Goal: Information Seeking & Learning: Find specific page/section

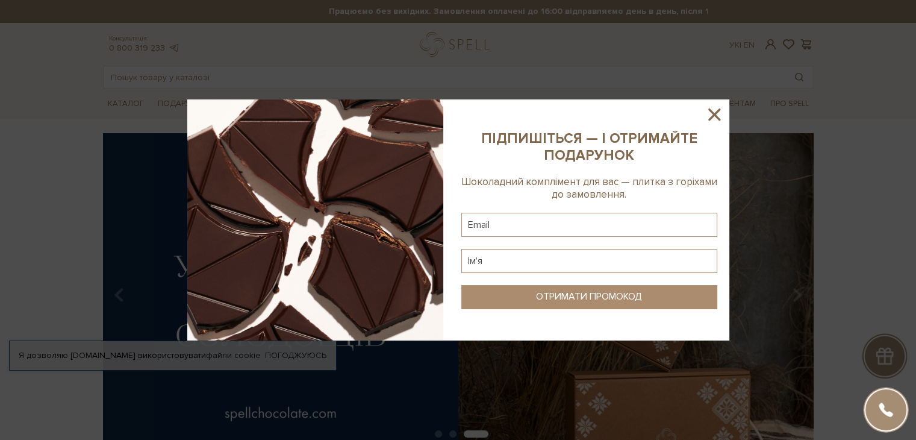
click at [714, 111] on icon at bounding box center [714, 114] width 20 height 20
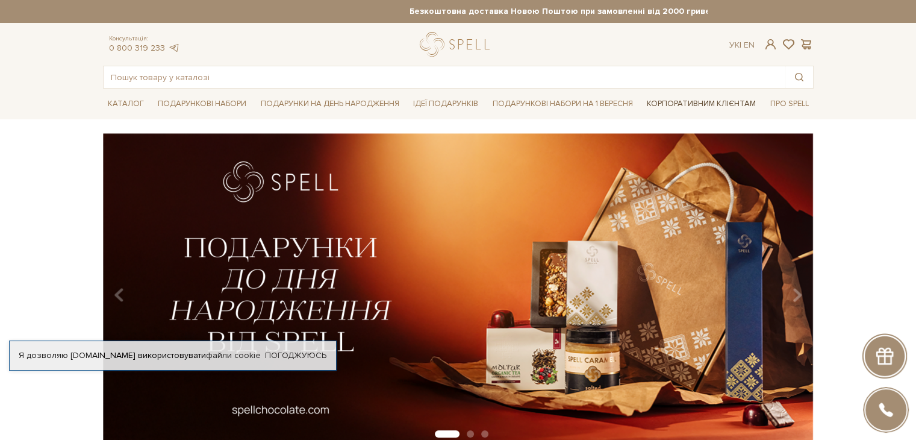
click at [660, 109] on link "Корпоративним клієнтам" at bounding box center [701, 103] width 119 height 20
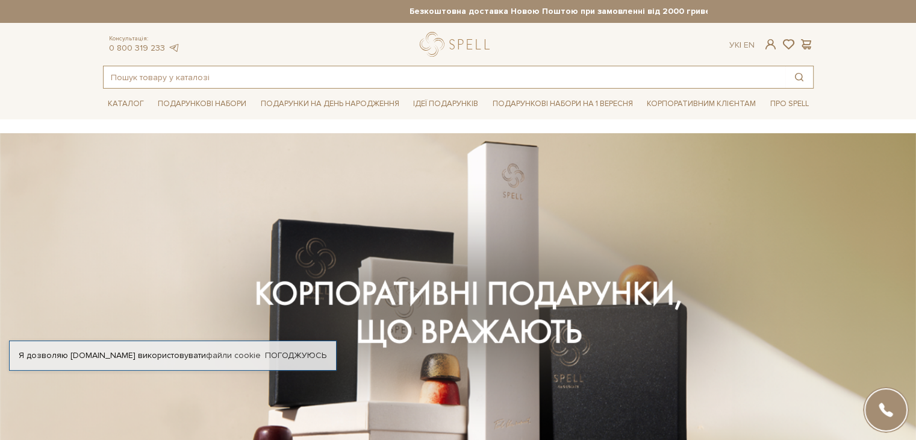
click at [340, 78] on input "text" at bounding box center [445, 77] width 682 height 22
type input "новий рік"
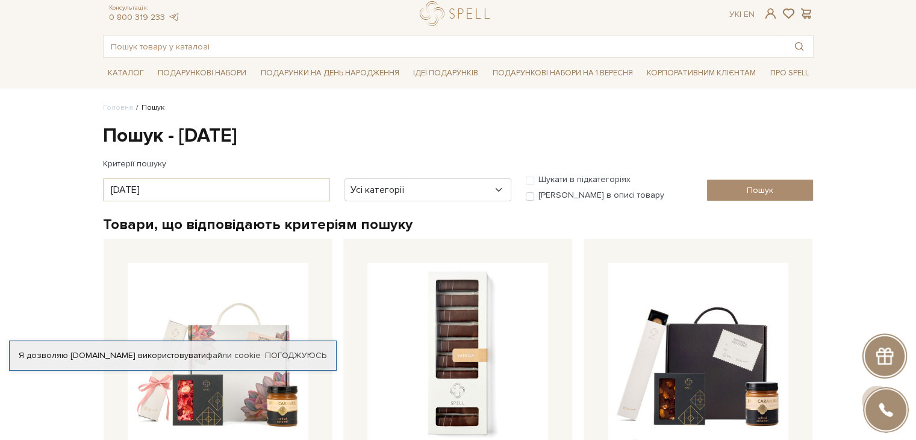
scroll to position [28, 0]
